Goal: Use online tool/utility: Utilize a website feature to perform a specific function

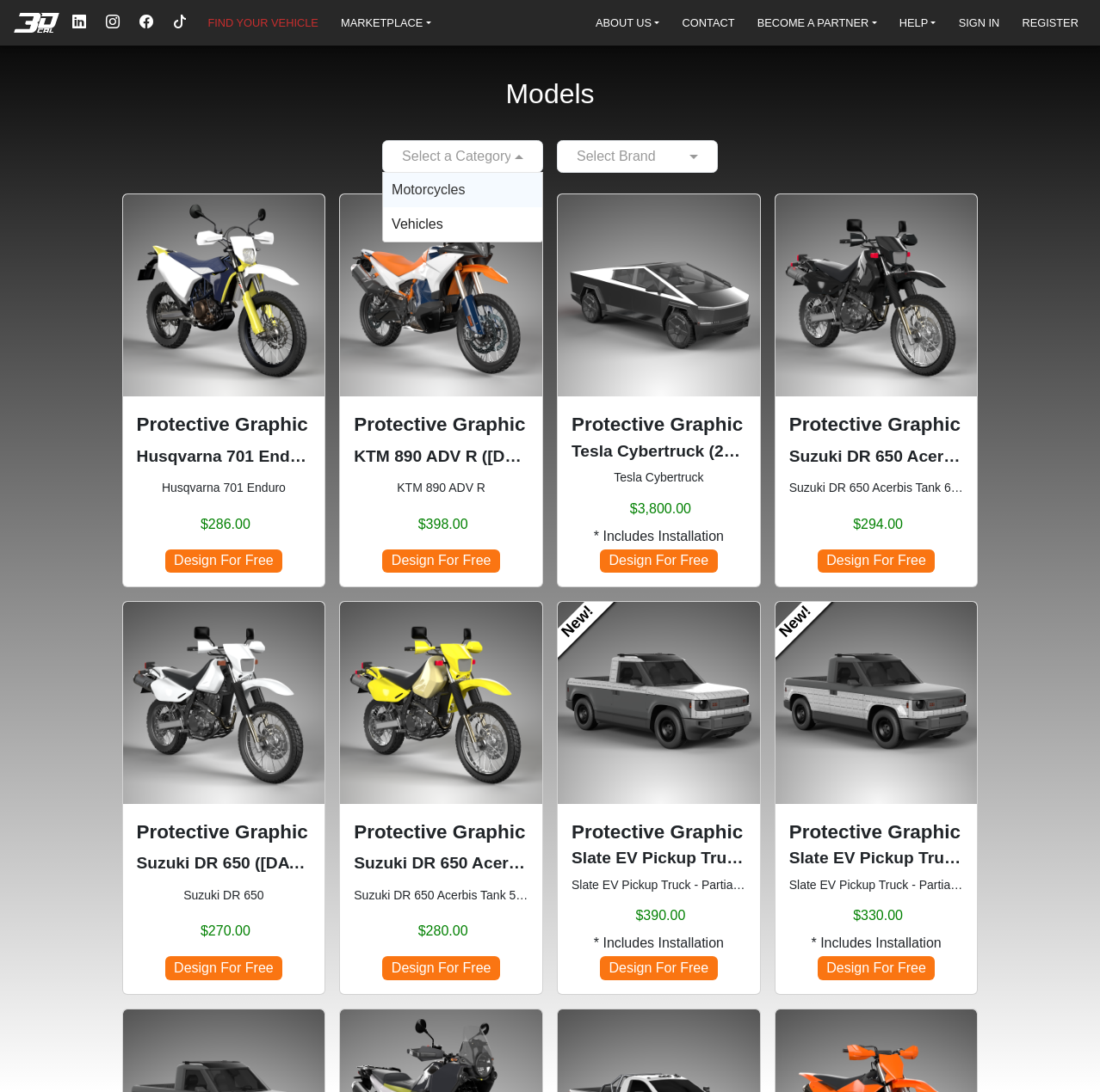
click at [524, 152] on span at bounding box center [521, 156] width 22 height 21
click at [487, 192] on div "Motorcycles" at bounding box center [462, 190] width 159 height 34
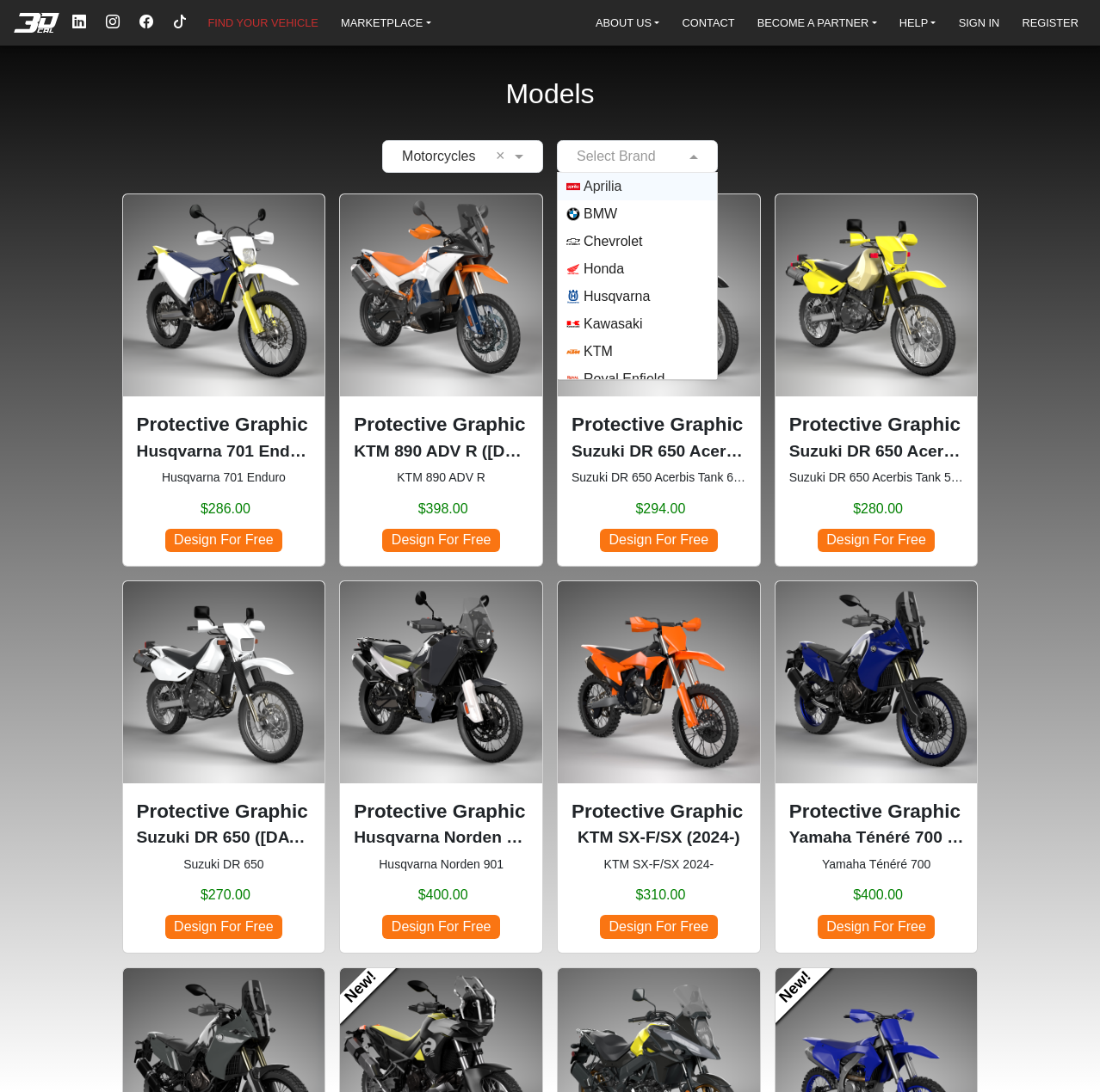
click at [658, 163] on input "text" at bounding box center [621, 156] width 108 height 21
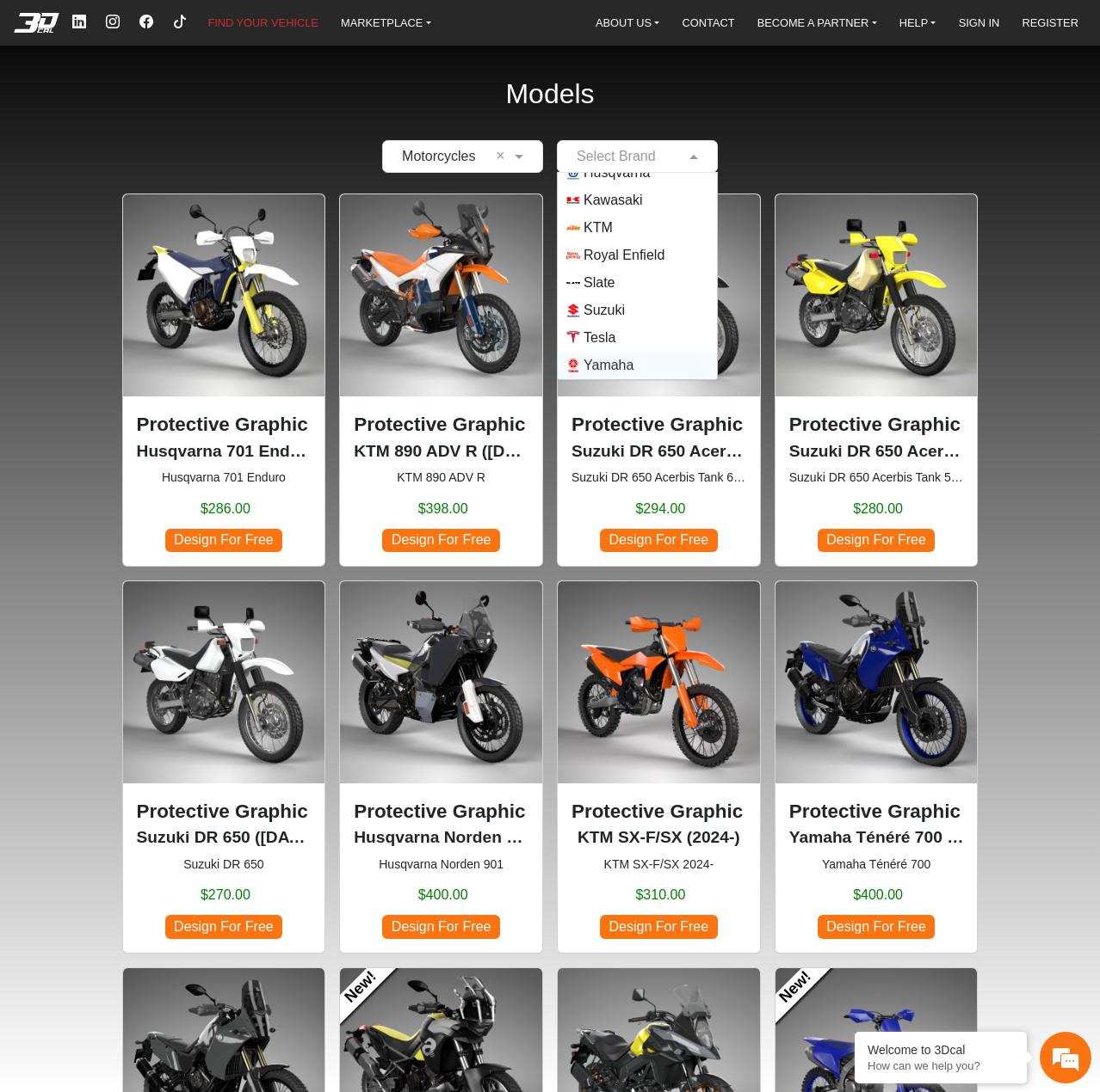
drag, startPoint x: 1042, startPoint y: 409, endPoint x: 970, endPoint y: 361, distance: 86.5
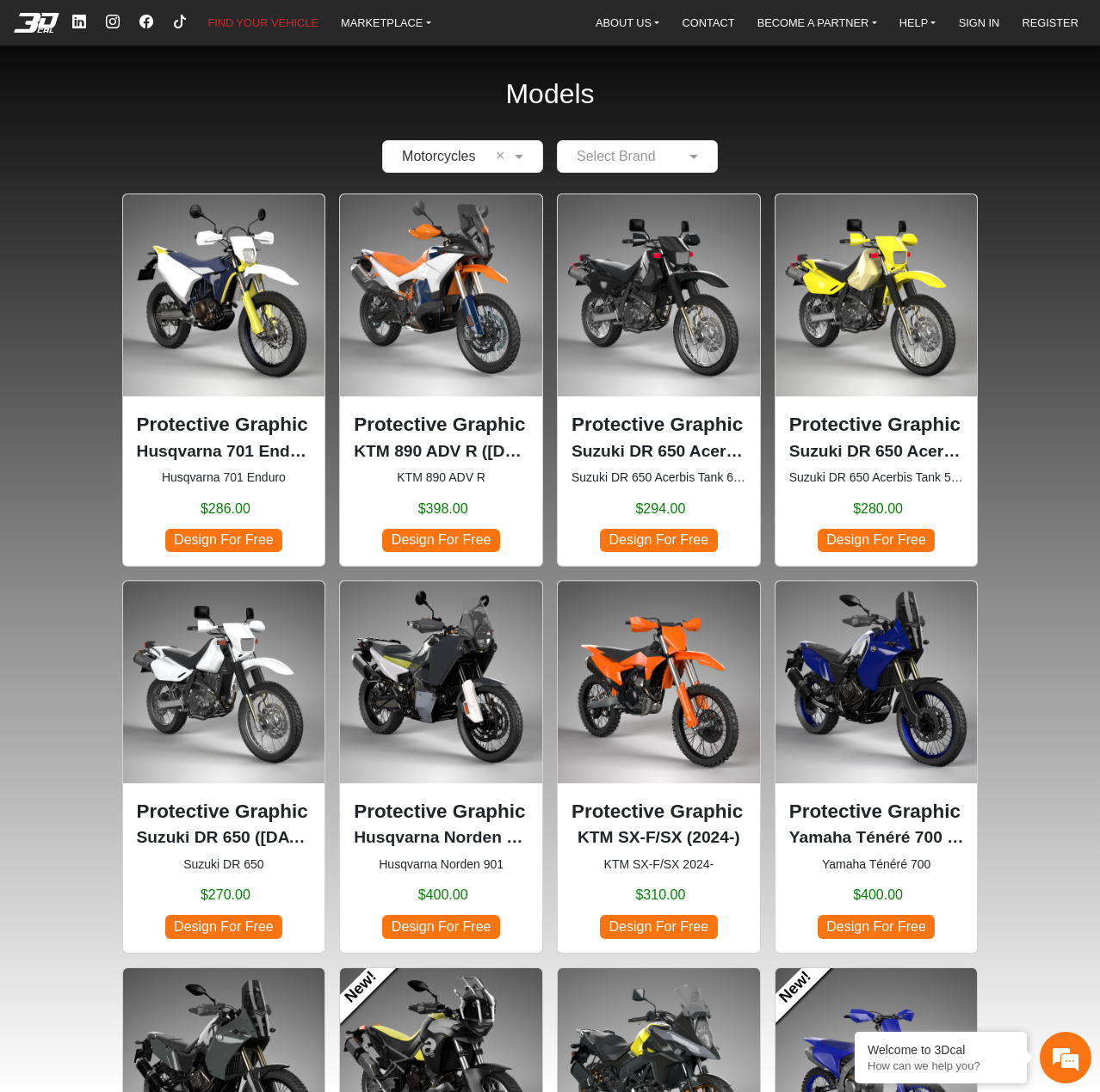
scroll to position [0, 0]
click at [879, 445] on p "Suzuki DR 650 Acerbis Tank 5.3 Gl ([DATE]-[DATE])" at bounding box center [876, 452] width 174 height 25
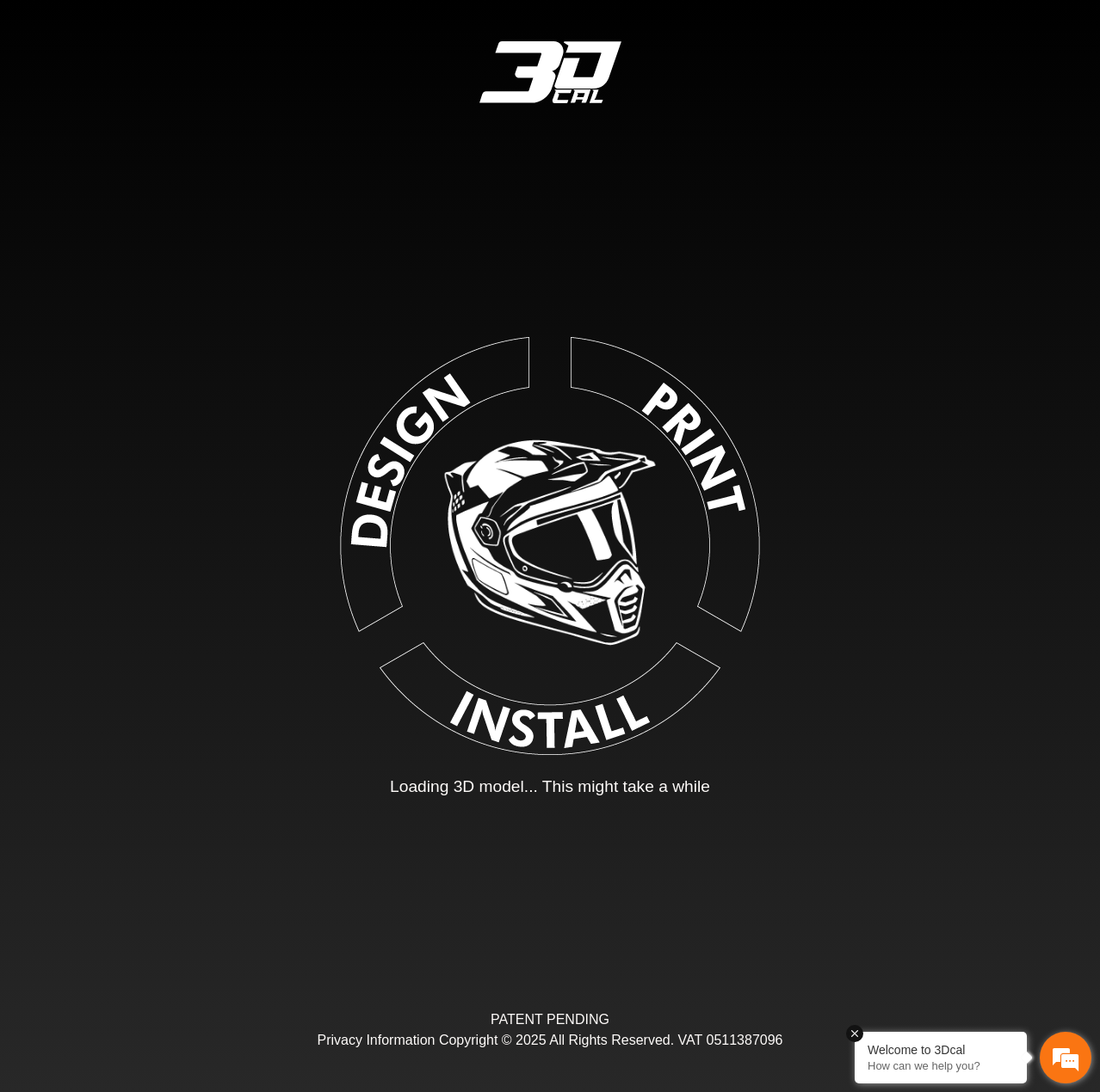
click at [854, 1032] on em at bounding box center [855, 1034] width 17 height 17
type input "*"
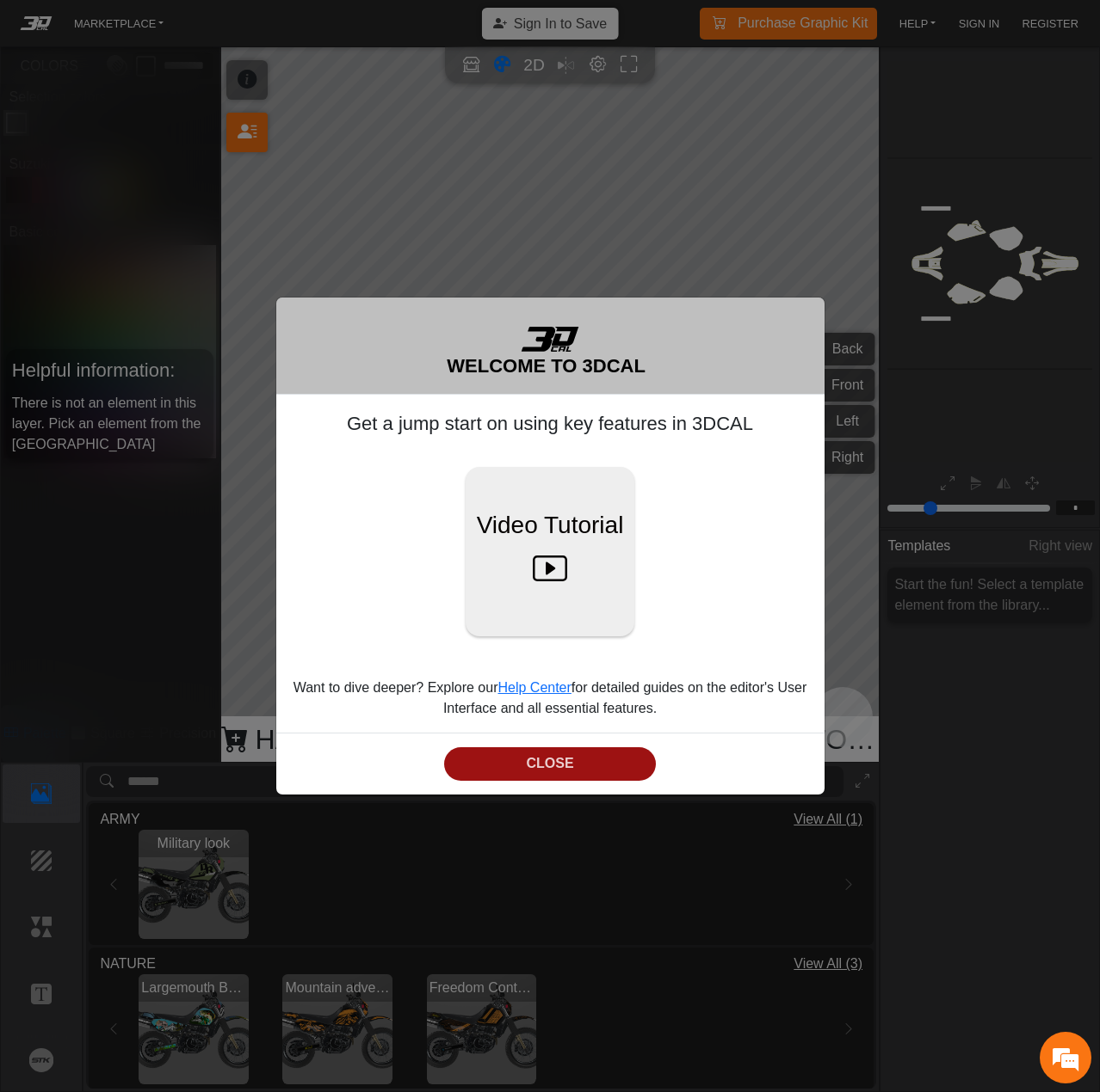
click at [499, 772] on button "CLOSE" at bounding box center [550, 763] width 210 height 33
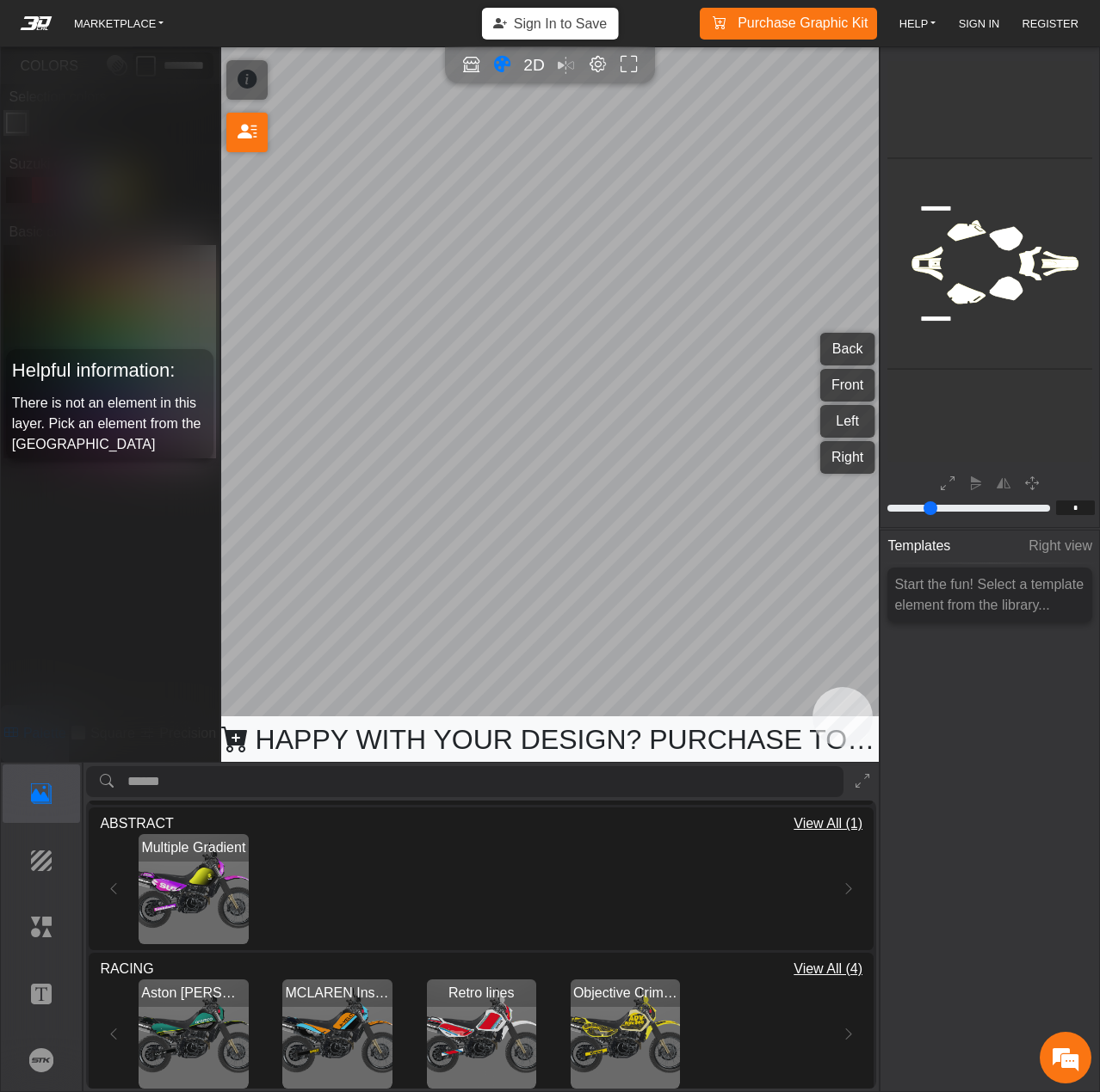
scroll to position [439, 0]
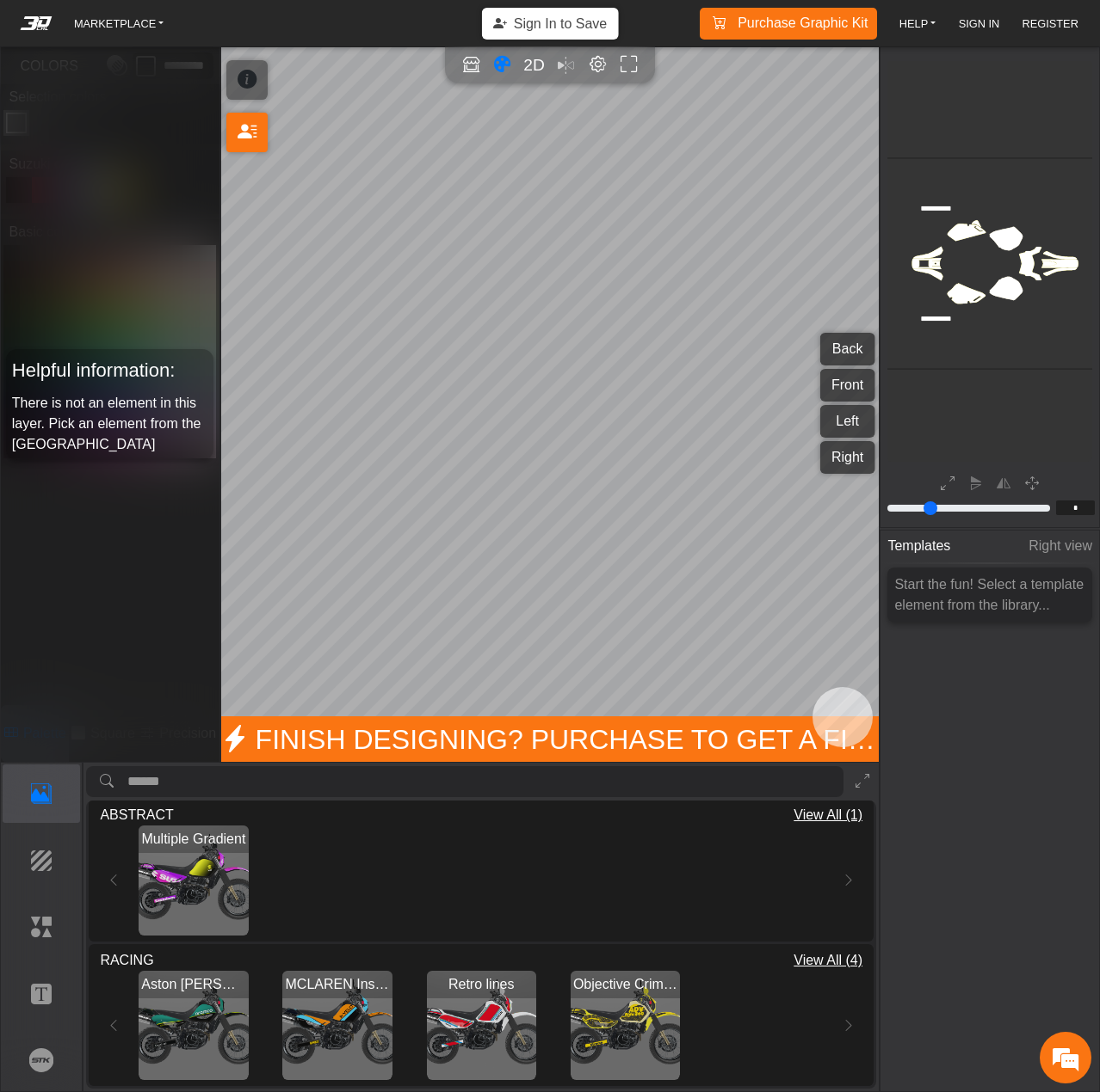
click at [334, 1021] on img "View MCLAREN Inspo (2022 Livery Colors)" at bounding box center [336, 1025] width 109 height 109
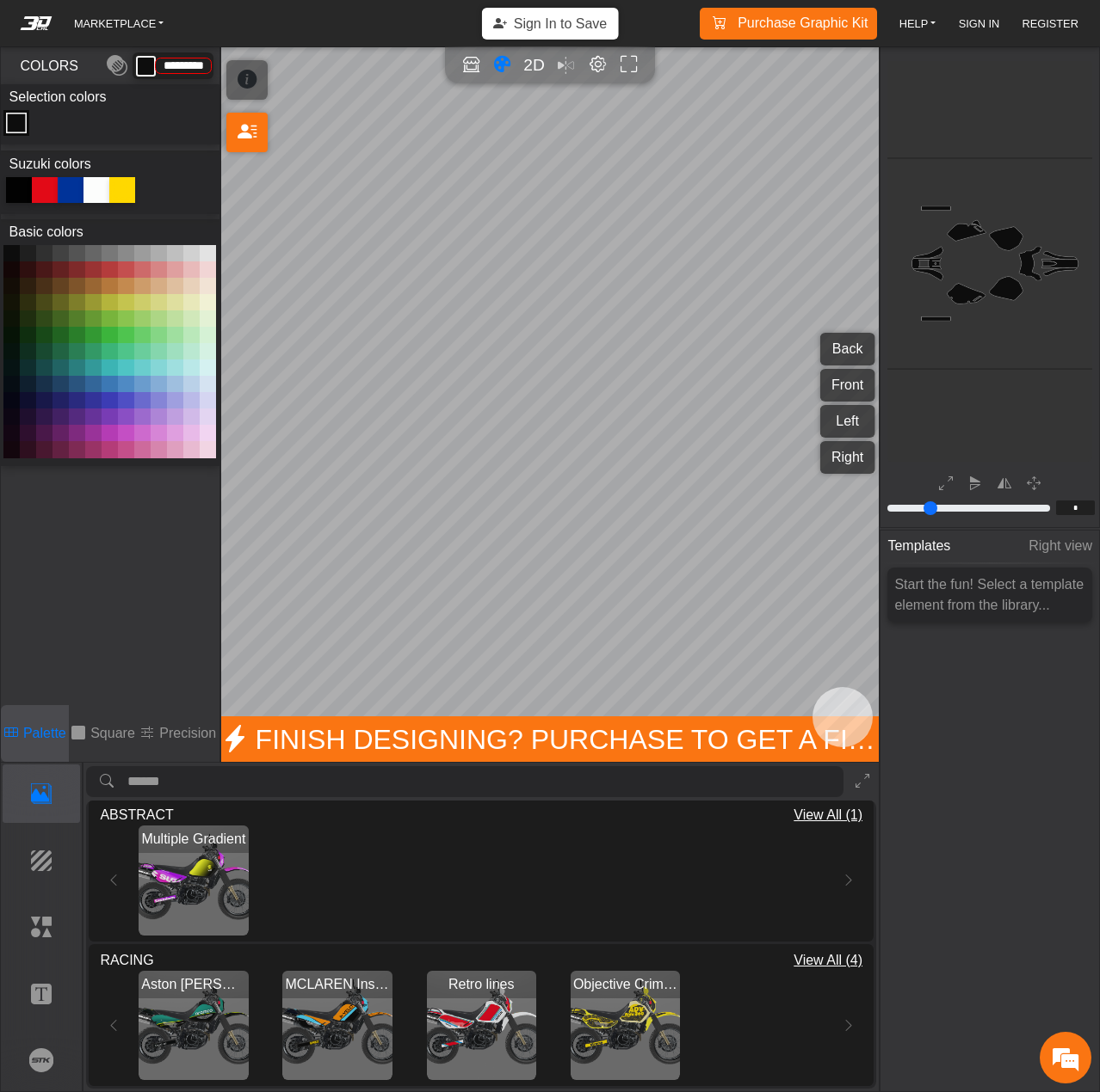
click at [487, 1017] on img "View Retro lines" at bounding box center [480, 1025] width 109 height 109
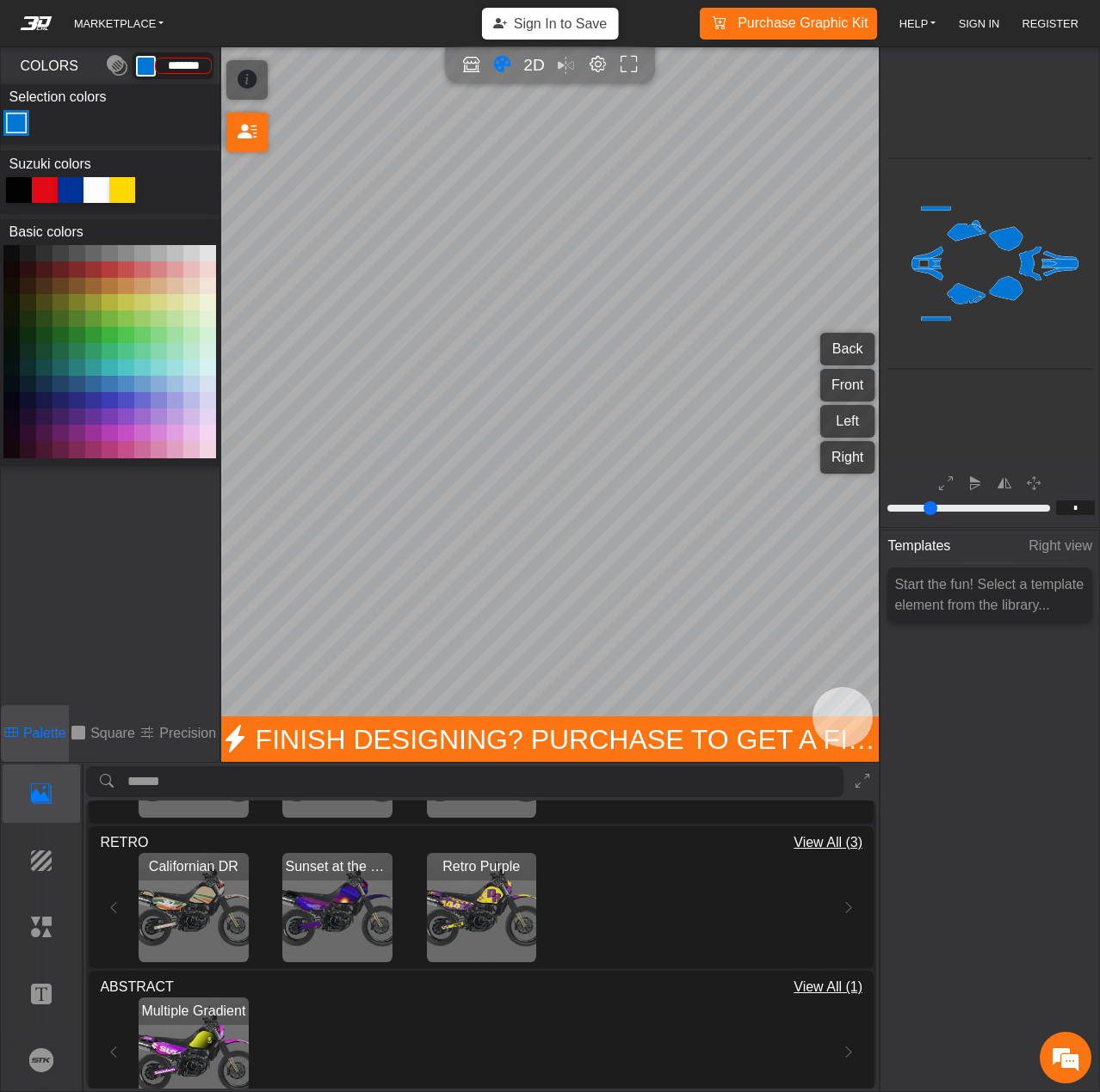
scroll to position [352, 0]
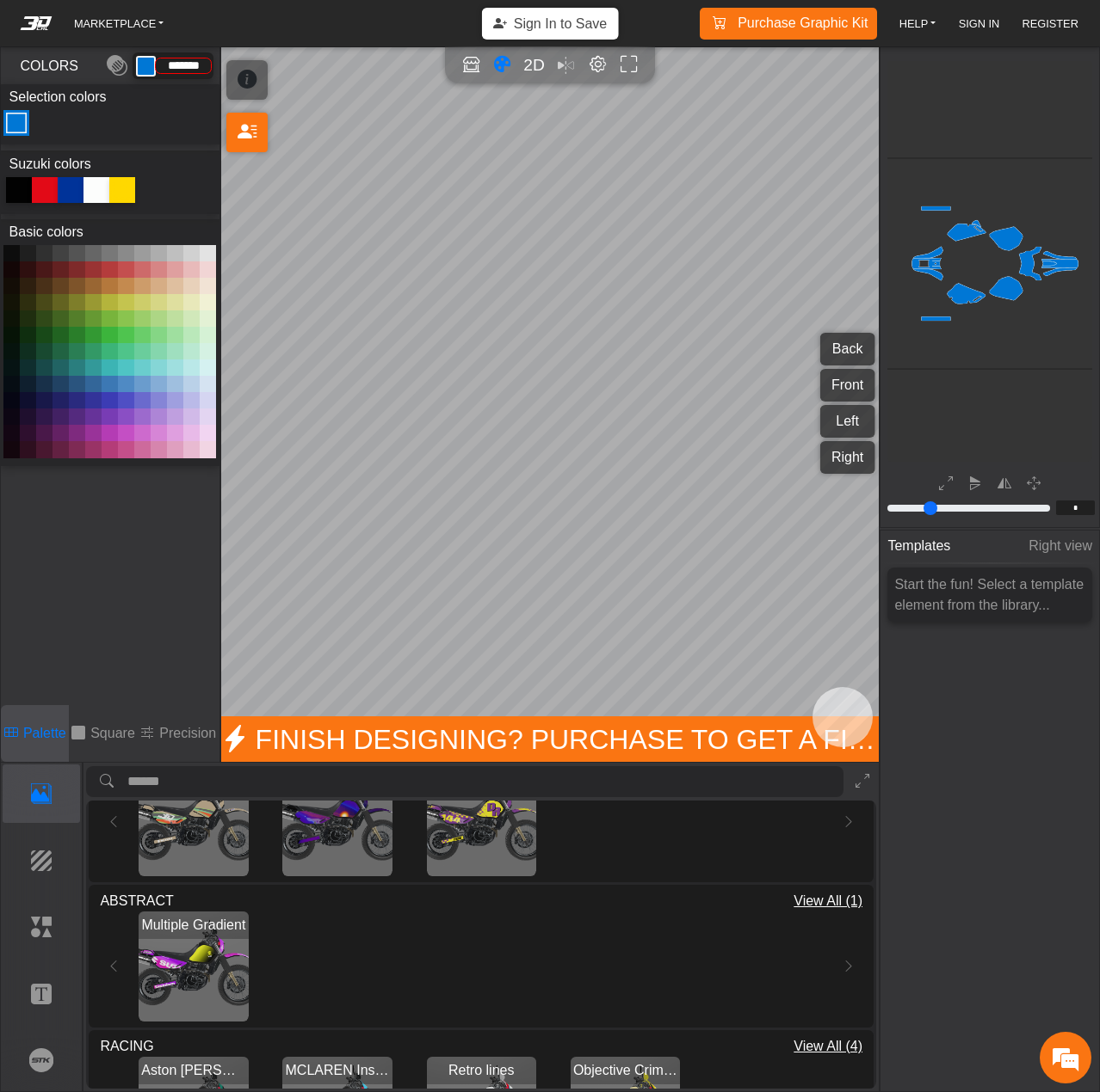
click at [217, 981] on img "View Multiple Gradient" at bounding box center [192, 966] width 109 height 109
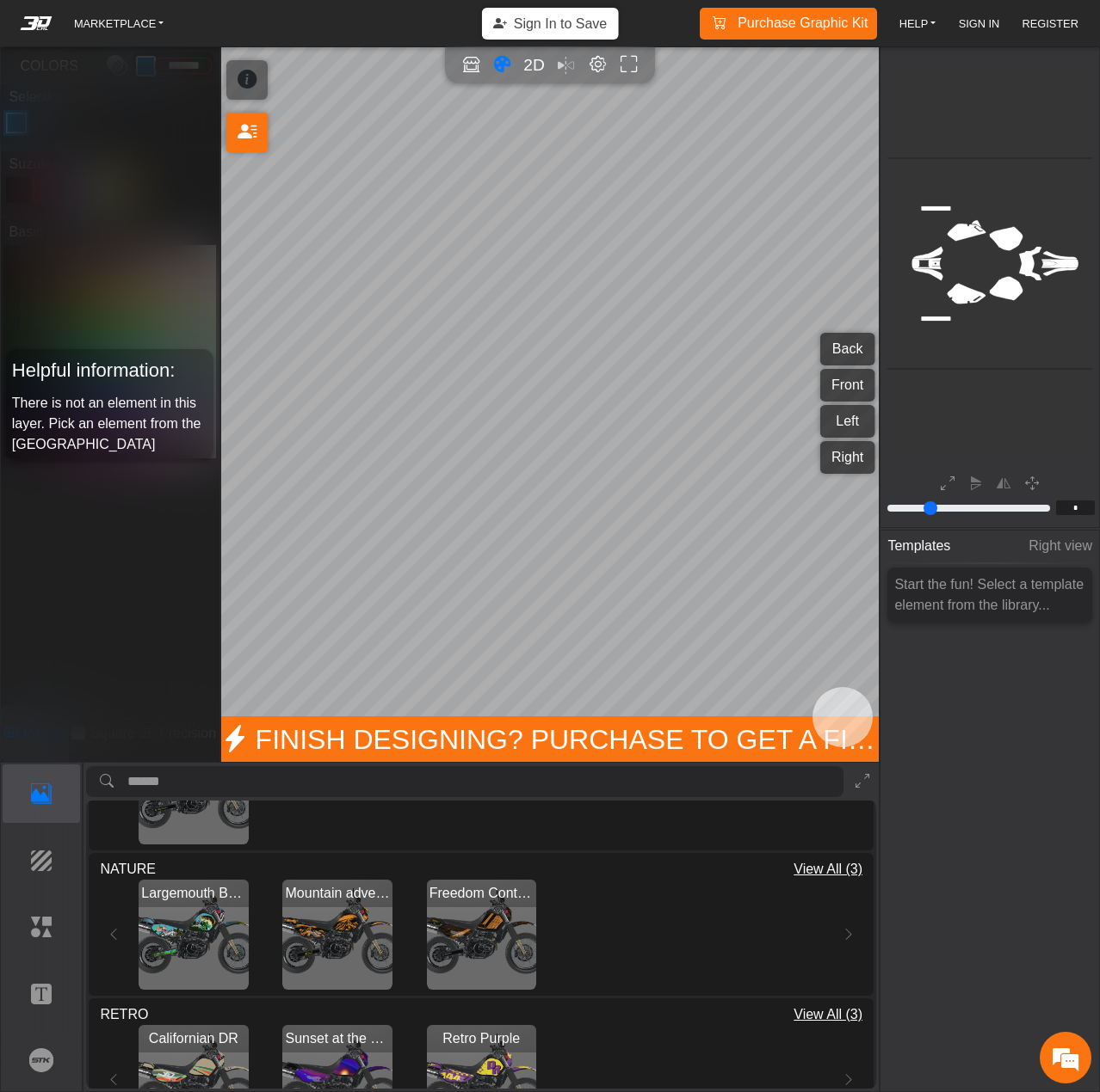
scroll to position [9, 0]
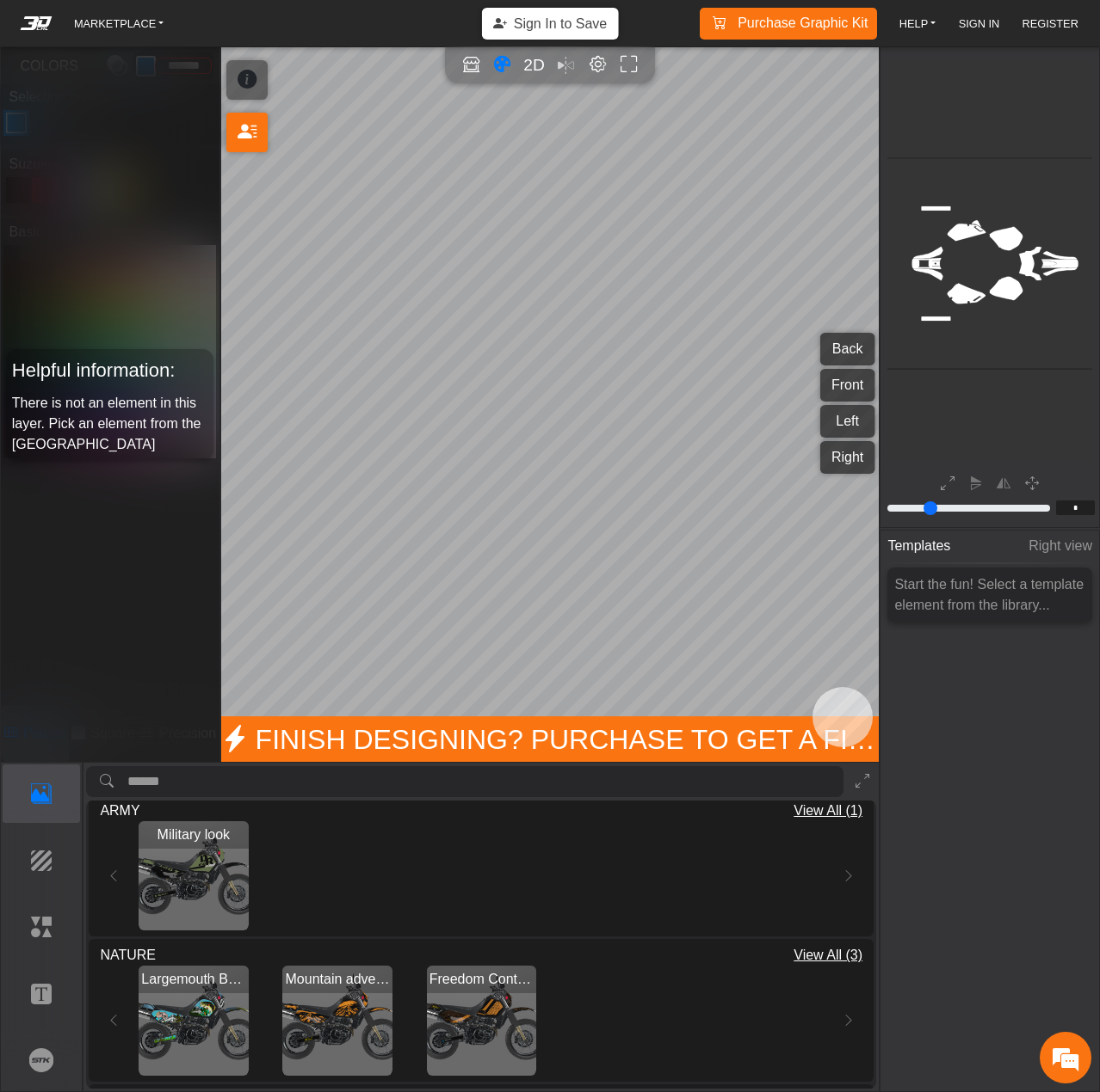
click at [205, 1026] on img "View Largemouth Bass" at bounding box center [192, 1020] width 109 height 109
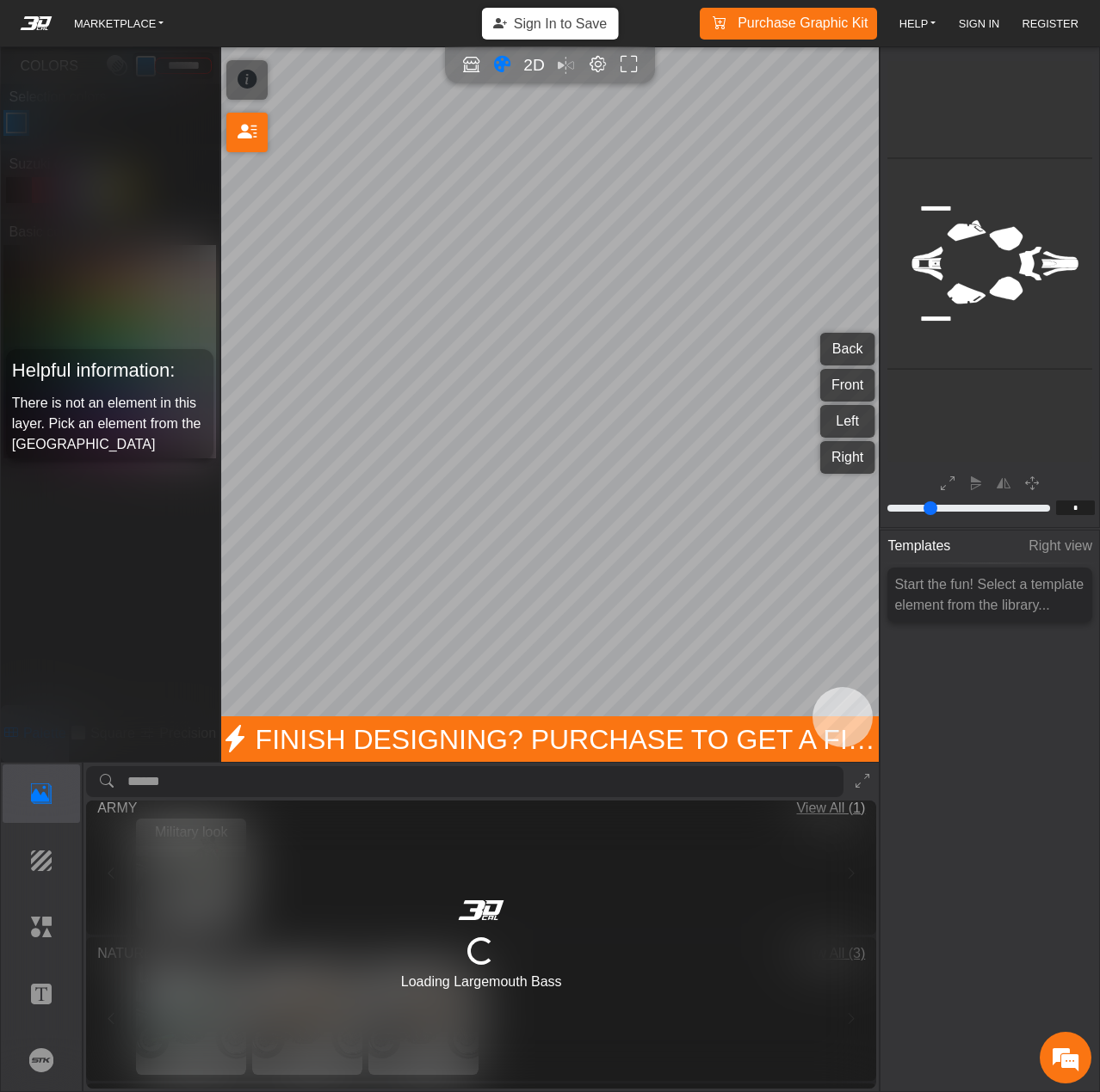
type input "*********"
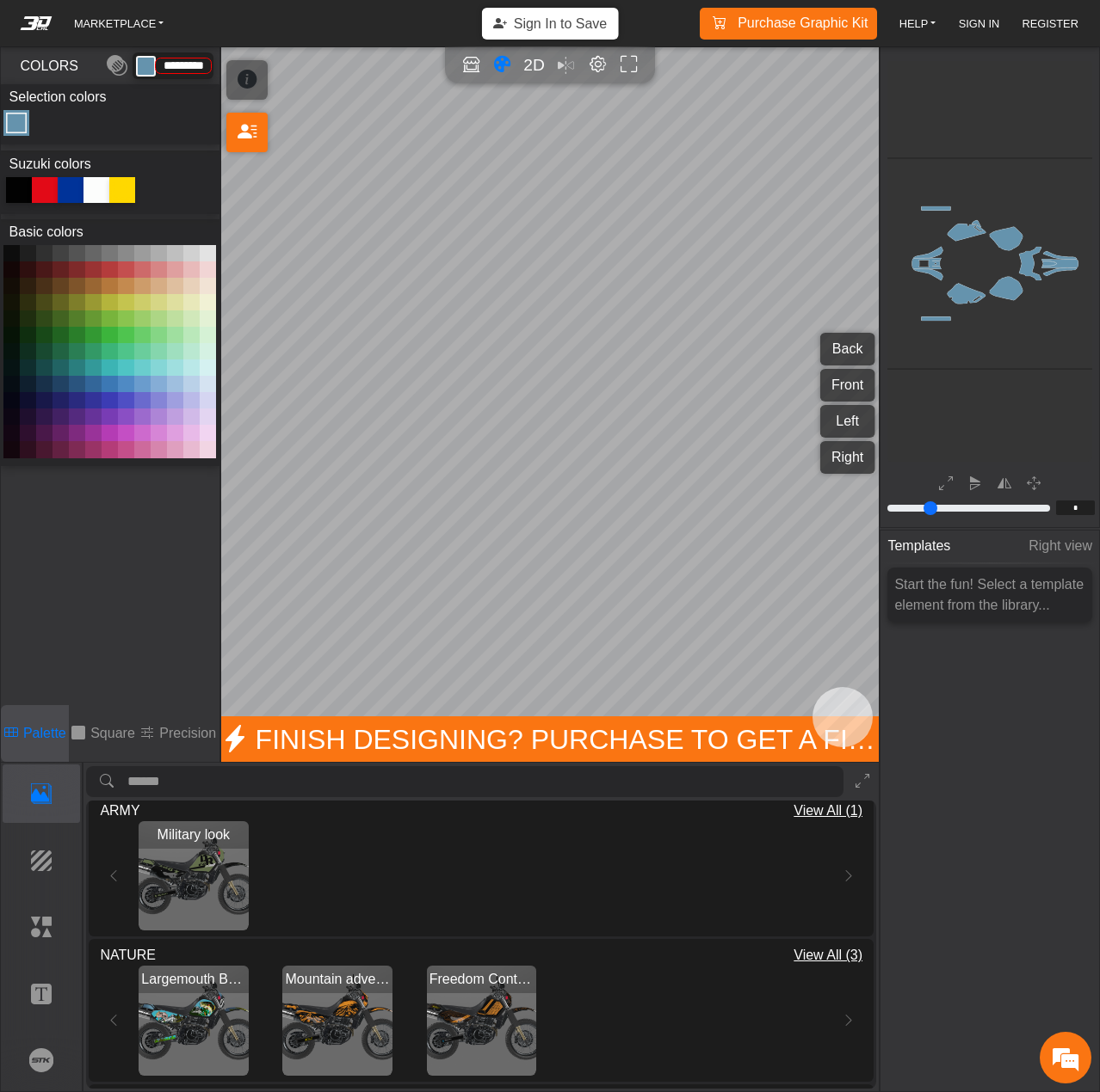
click at [365, 1010] on img "View Mountain adventure" at bounding box center [336, 1020] width 109 height 109
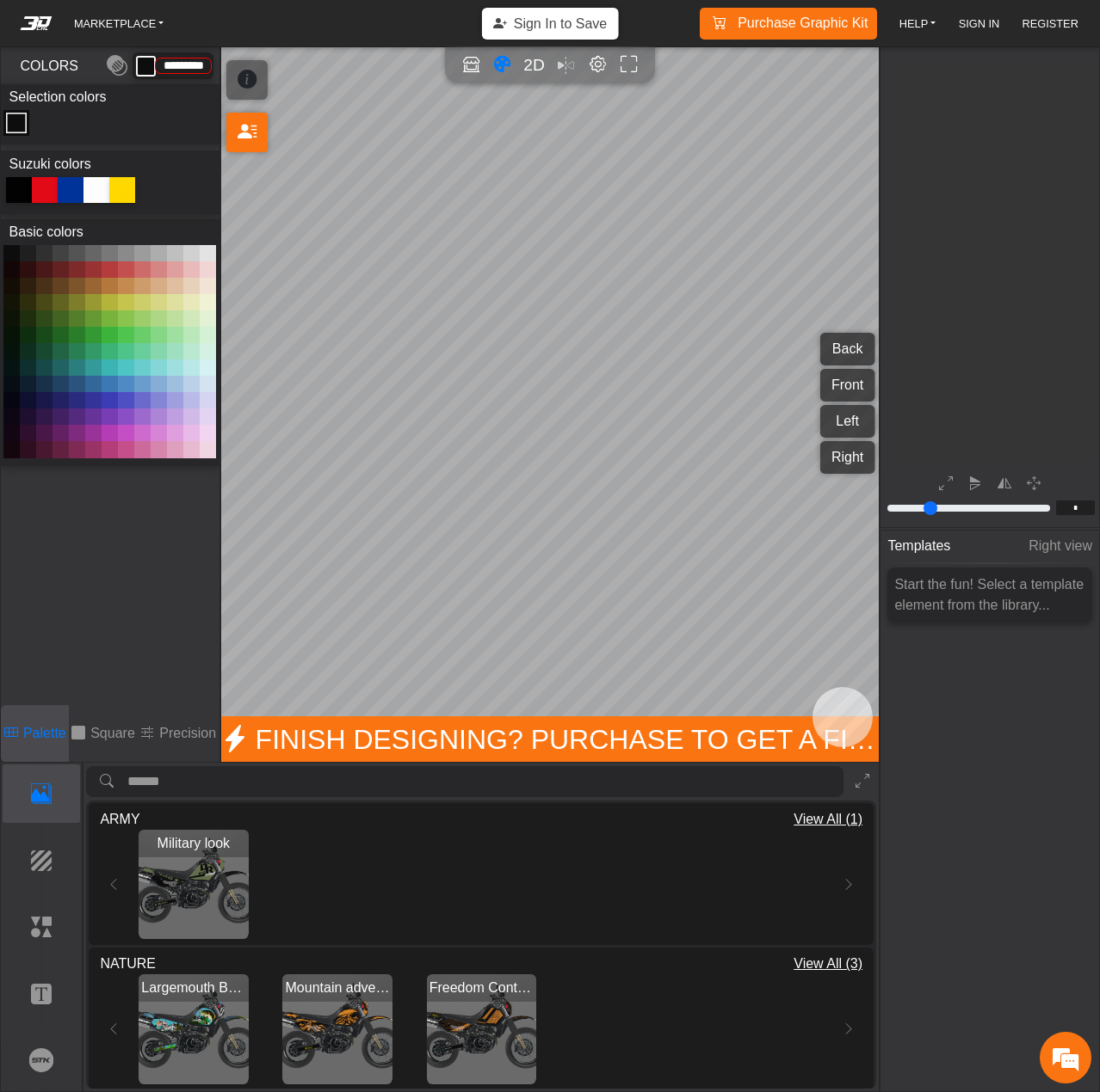
scroll to position [116, 215]
